Goal: Find specific page/section

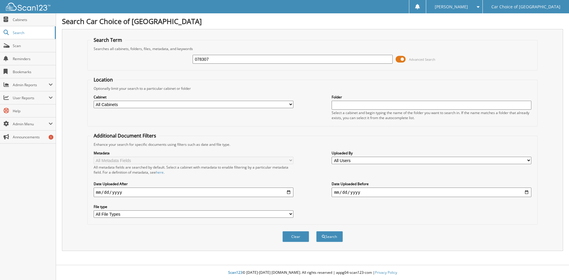
type input "078307"
click at [316, 231] on button "Search" at bounding box center [329, 236] width 27 height 11
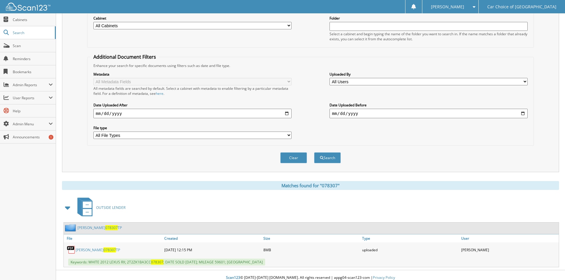
scroll to position [84, 0]
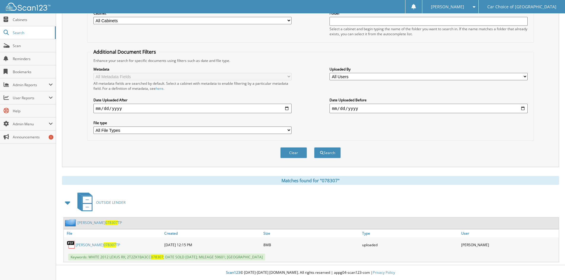
click at [94, 225] on link "[PERSON_NAME] 078307 TP" at bounding box center [99, 222] width 44 height 5
